Goal: Information Seeking & Learning: Check status

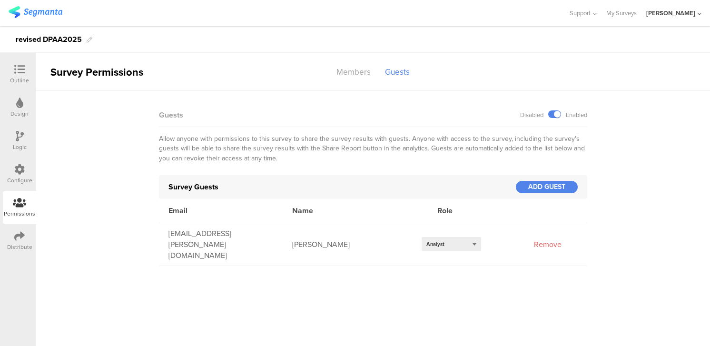
click at [50, 10] on img at bounding box center [36, 12] width 54 height 12
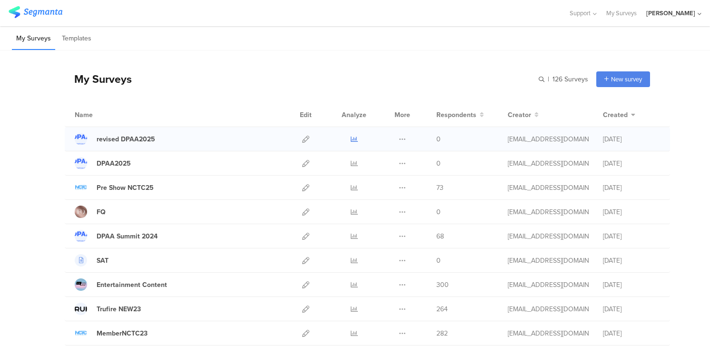
click at [355, 139] on icon at bounding box center [354, 139] width 7 height 7
